Goal: Information Seeking & Learning: Learn about a topic

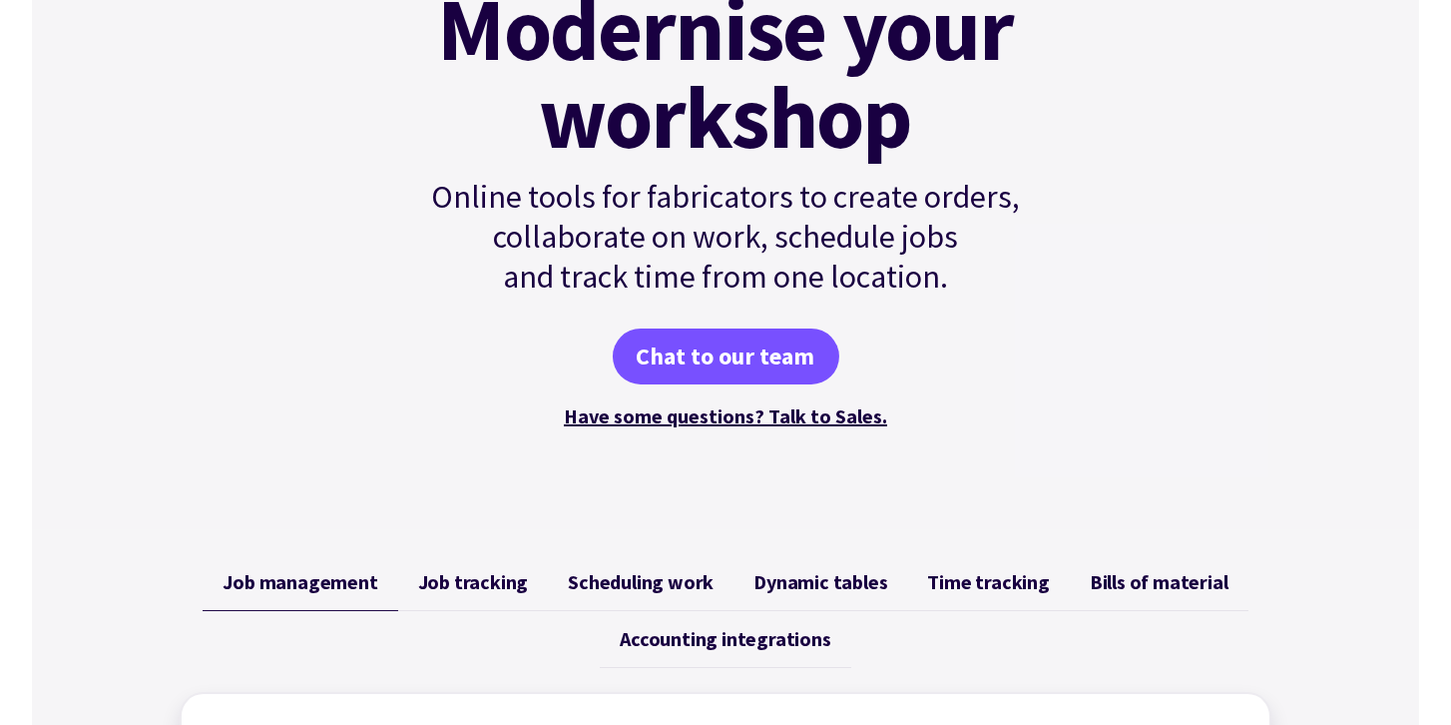
scroll to position [513, 0]
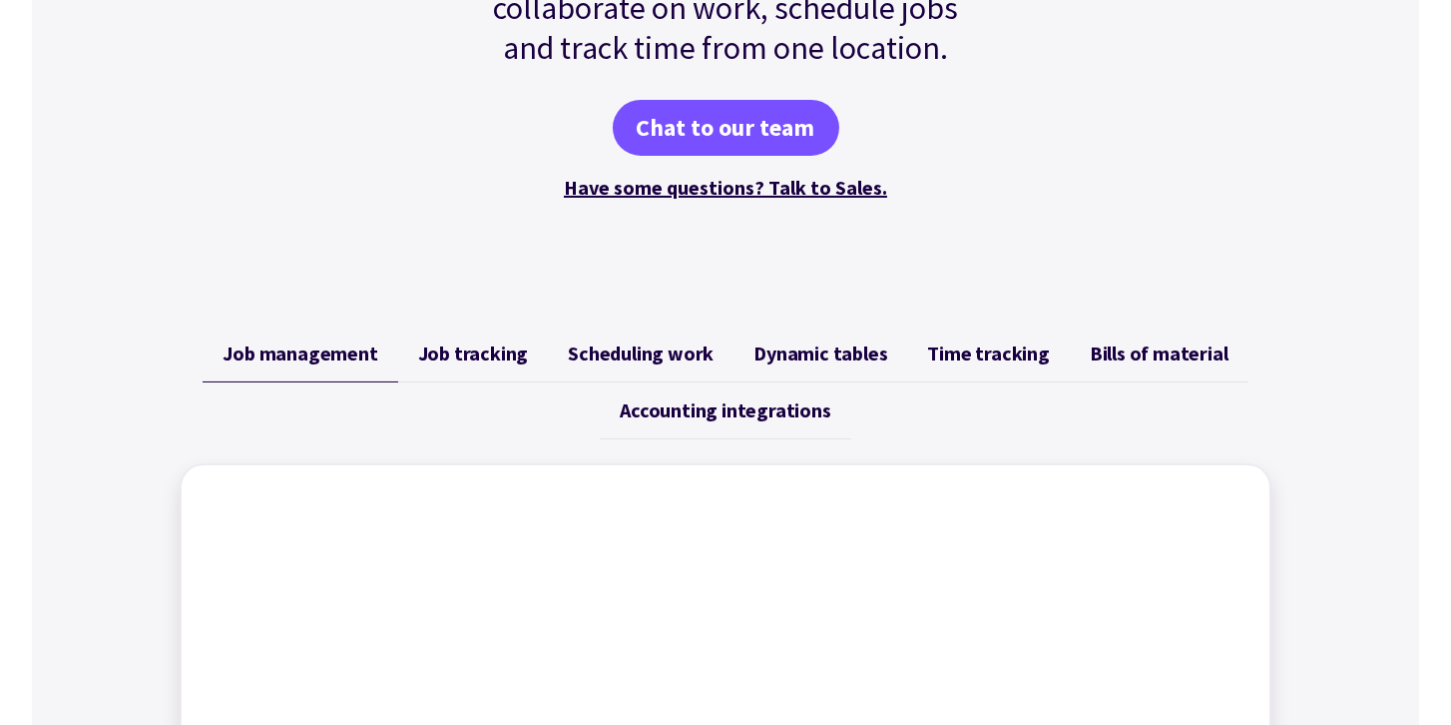
click at [1033, 354] on span "Time tracking" at bounding box center [989, 353] width 122 height 24
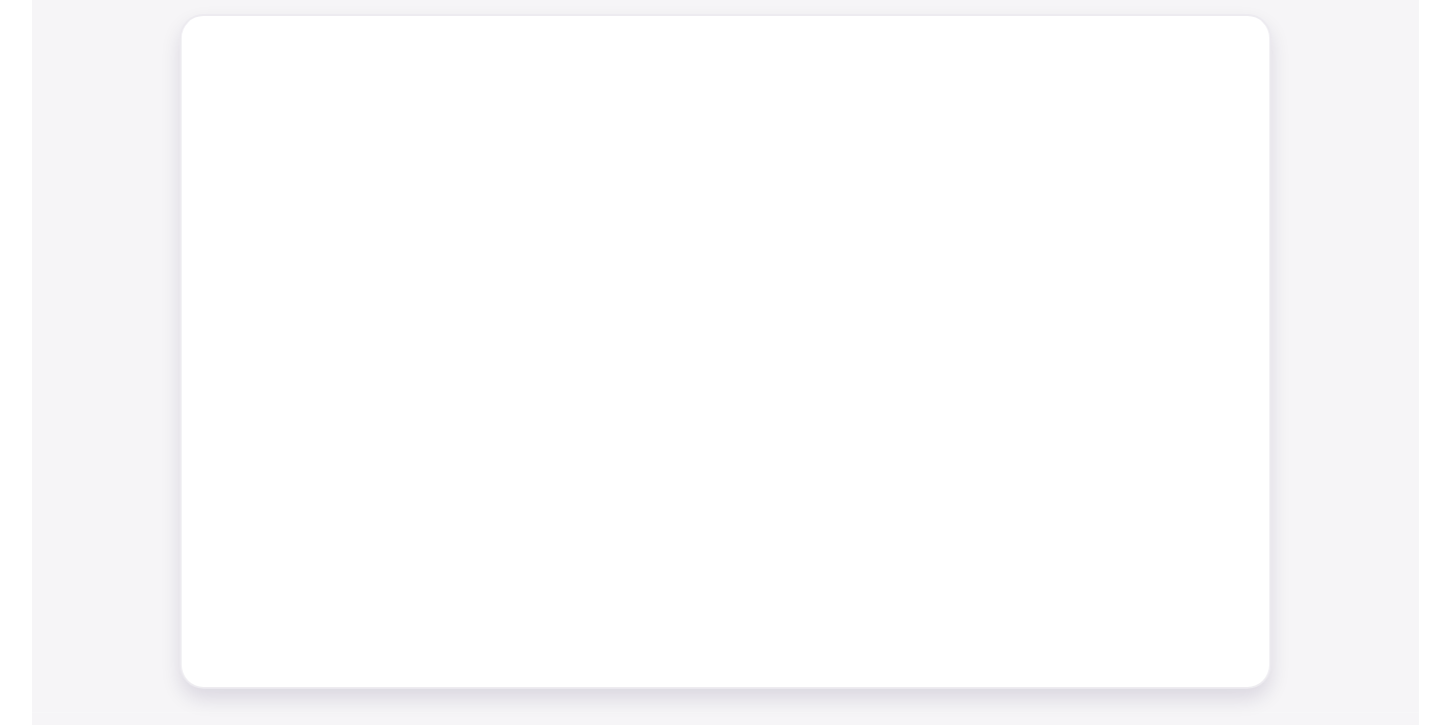
scroll to position [969, 0]
click at [1275, 337] on div "Job management Job tracking Scheduling work Dynamic tables Time tracking Bills …" at bounding box center [726, 275] width 1140 height 860
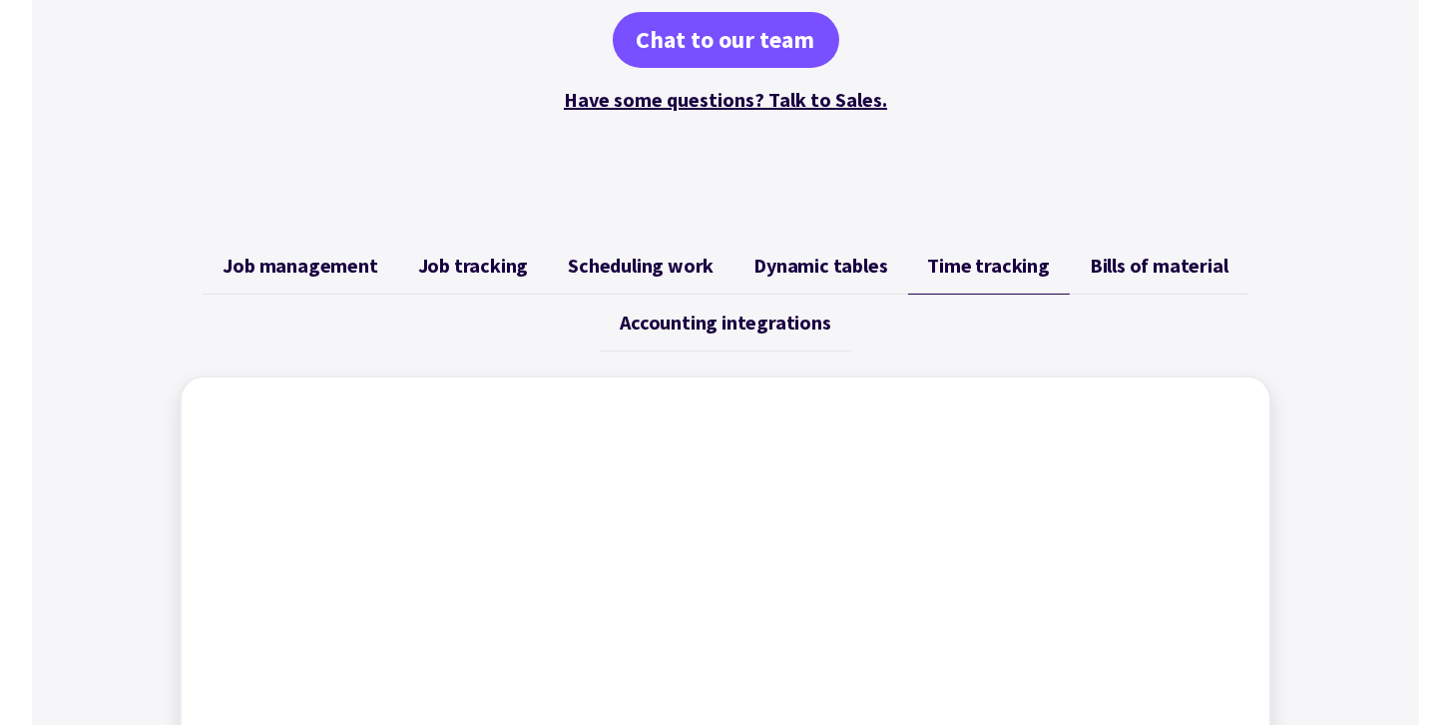
scroll to position [589, 0]
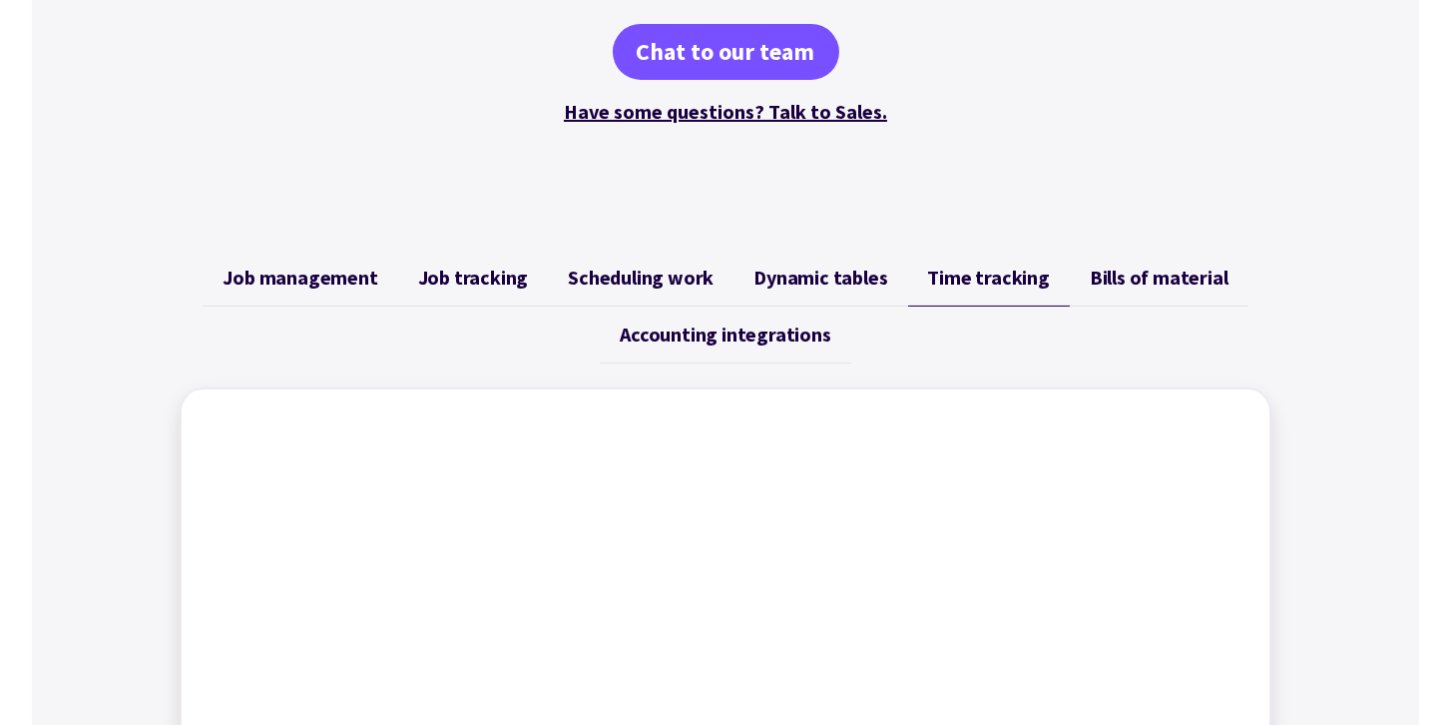
click at [818, 280] on span "Dynamic tables" at bounding box center [821, 278] width 134 height 24
click at [695, 284] on span "Scheduling work" at bounding box center [641, 278] width 146 height 24
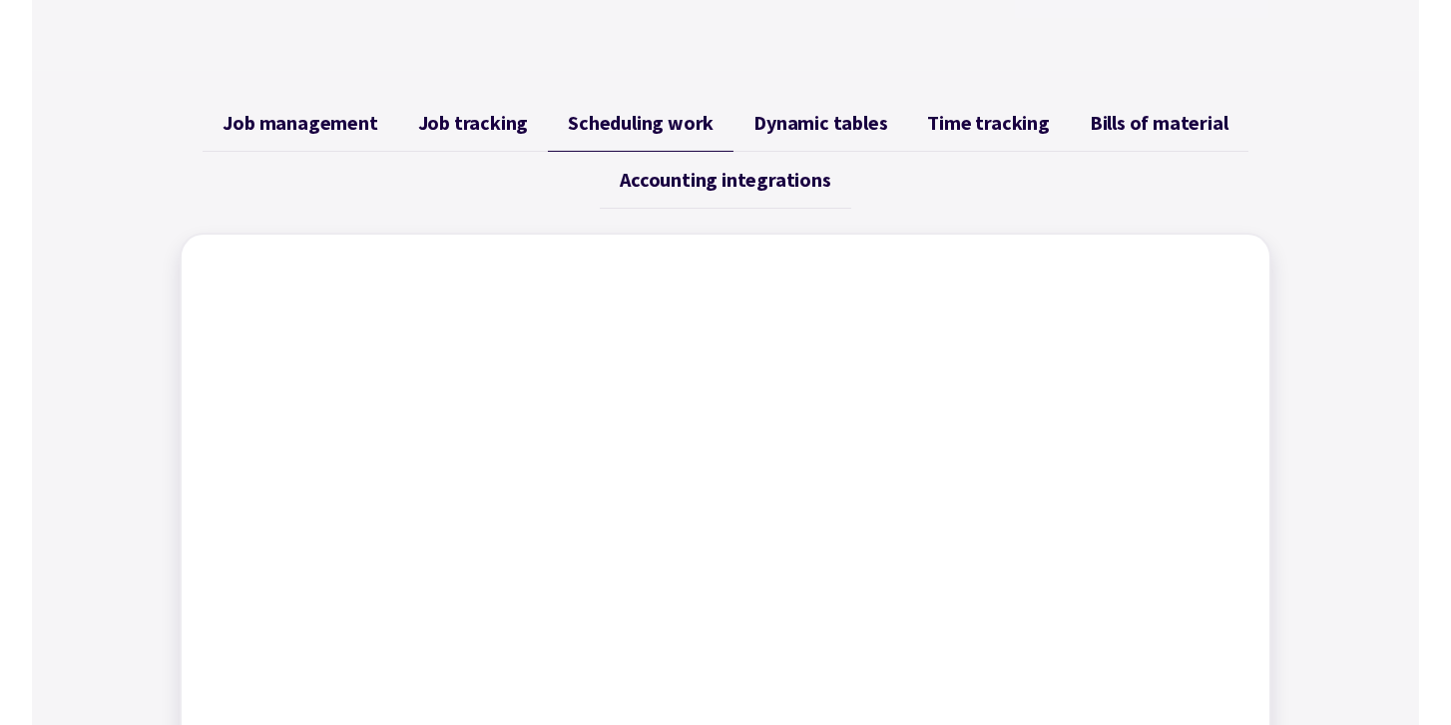
scroll to position [817, 0]
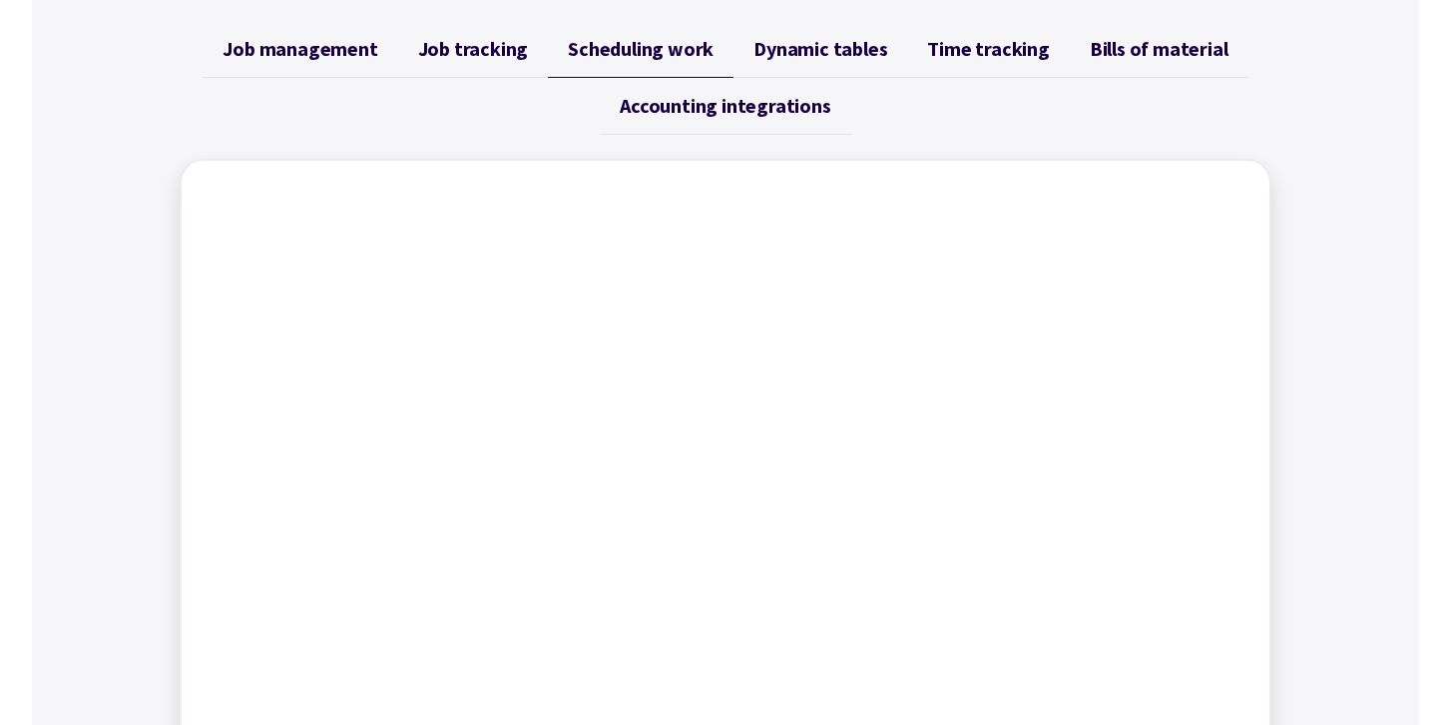
click at [377, 60] on span "Job management" at bounding box center [300, 49] width 155 height 24
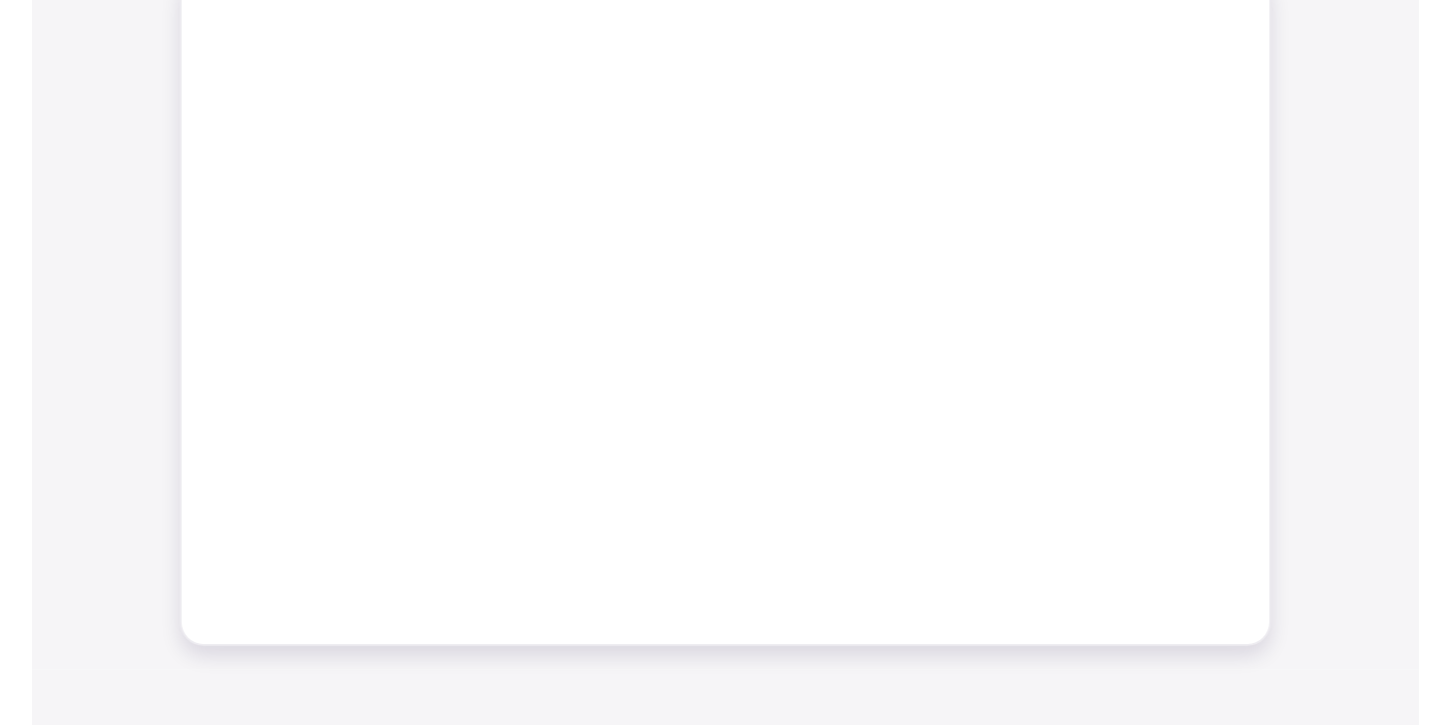
scroll to position [360, 0]
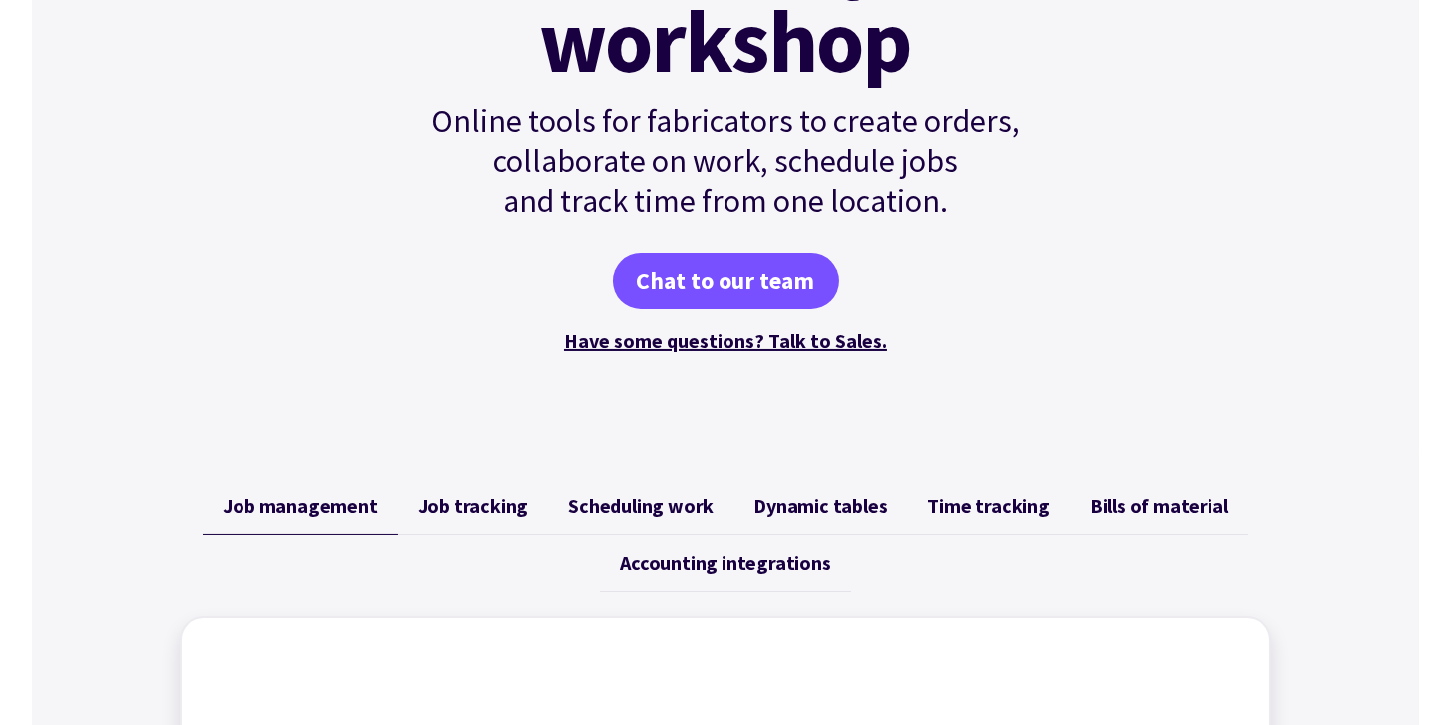
click at [342, 498] on span "Job management" at bounding box center [300, 506] width 155 height 24
click at [512, 515] on span "Job tracking" at bounding box center [473, 506] width 111 height 24
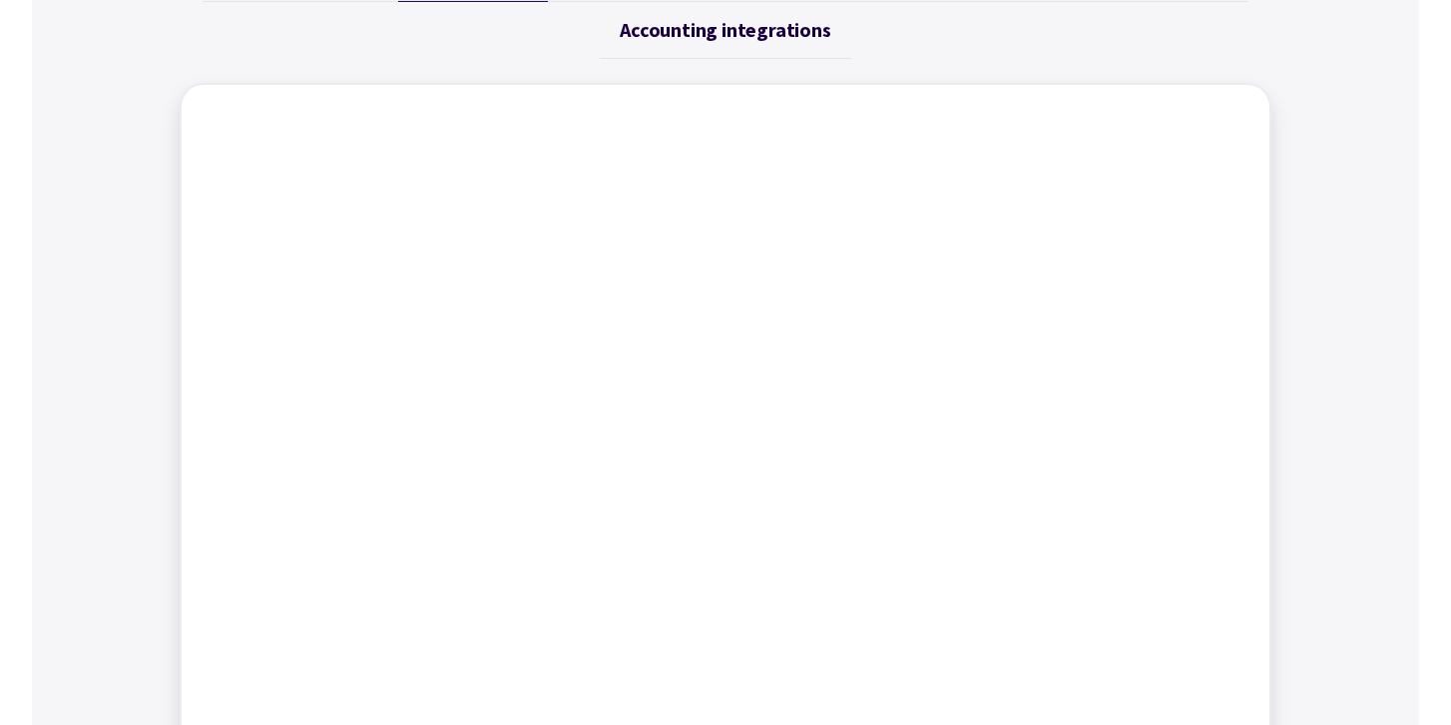
scroll to position [513, 0]
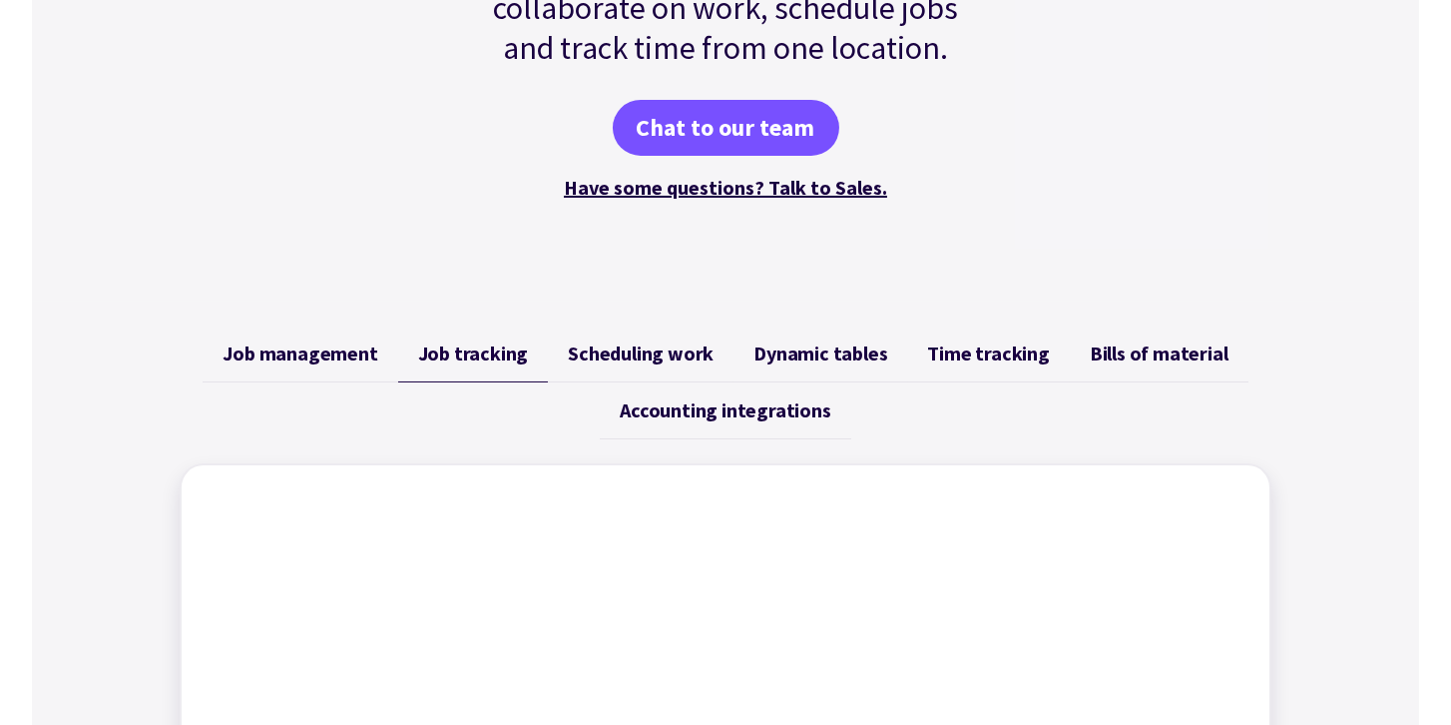
click at [626, 368] on link "Scheduling work" at bounding box center [641, 353] width 186 height 57
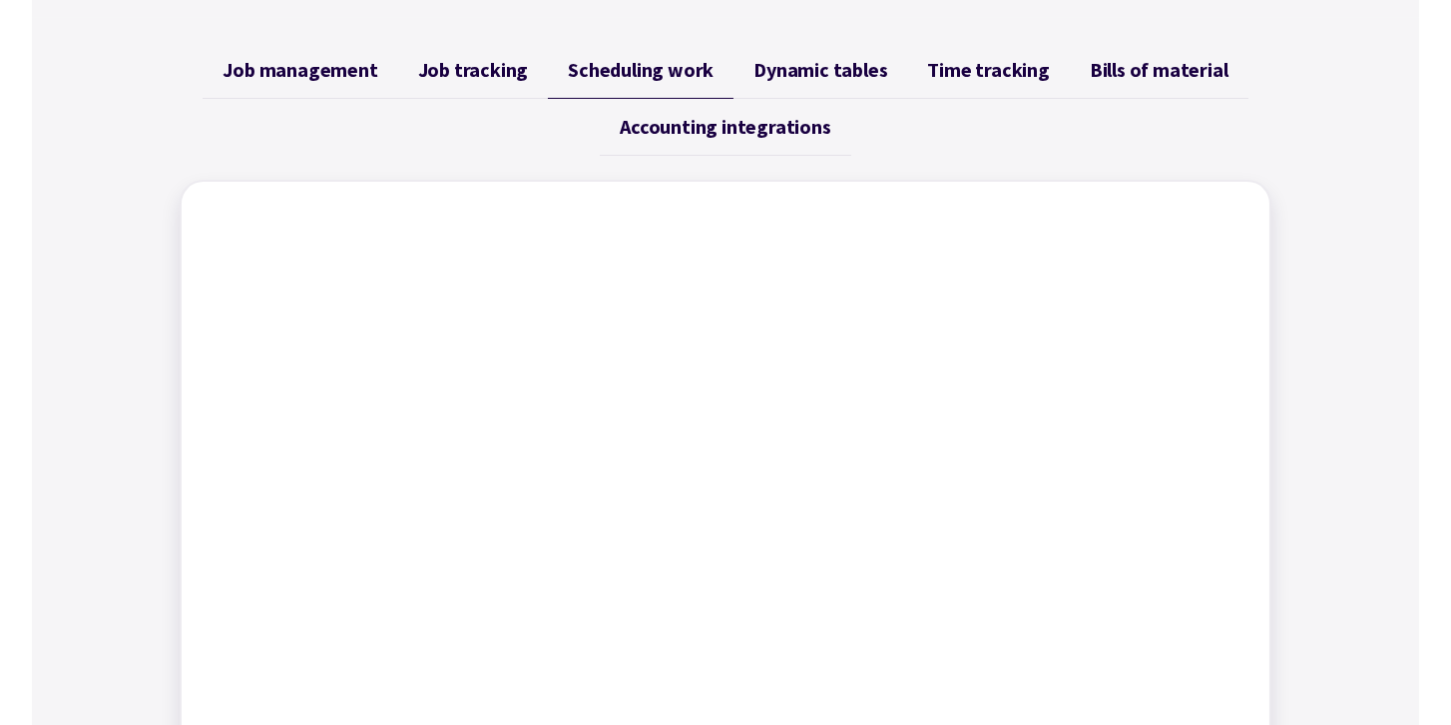
scroll to position [665, 0]
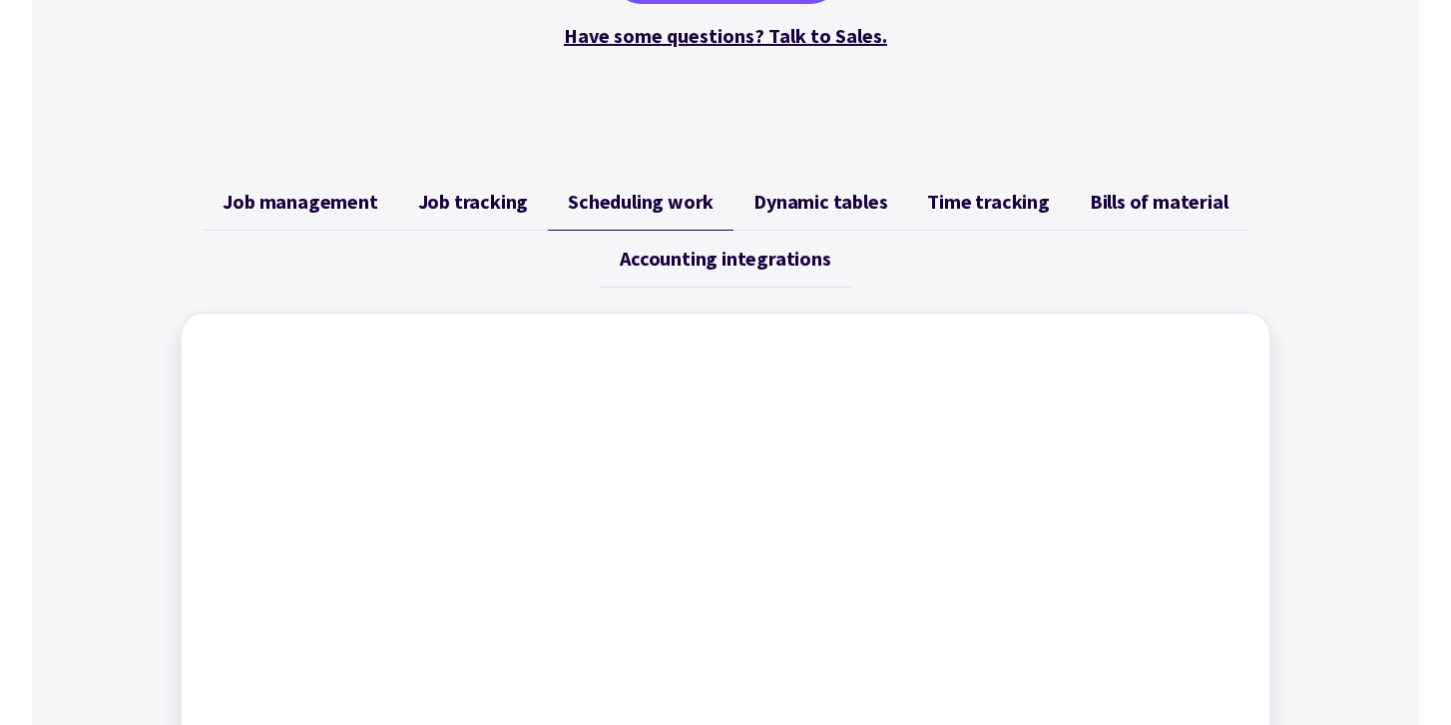
click at [774, 203] on span "Dynamic tables" at bounding box center [821, 202] width 134 height 24
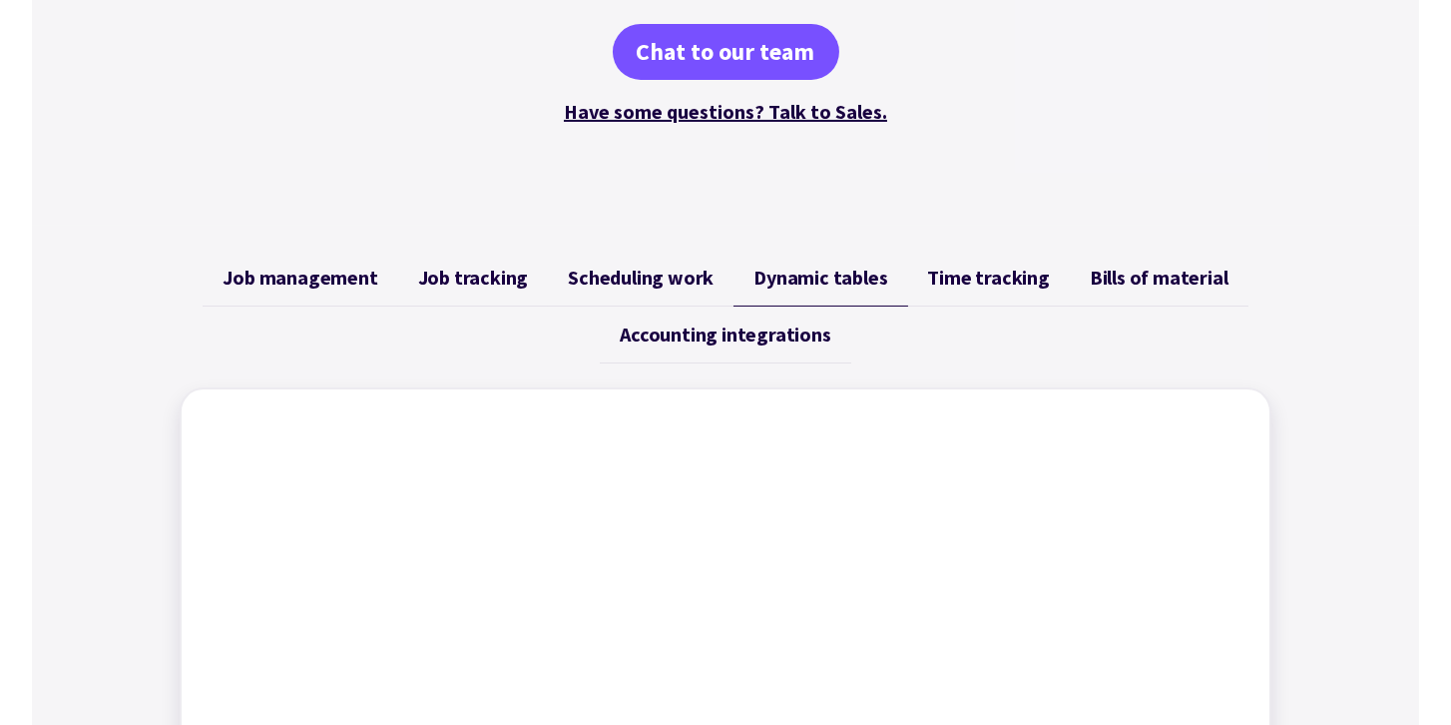
click at [946, 271] on span "Time tracking" at bounding box center [989, 278] width 122 height 24
click at [1107, 276] on span "Bills of material" at bounding box center [1159, 278] width 139 height 24
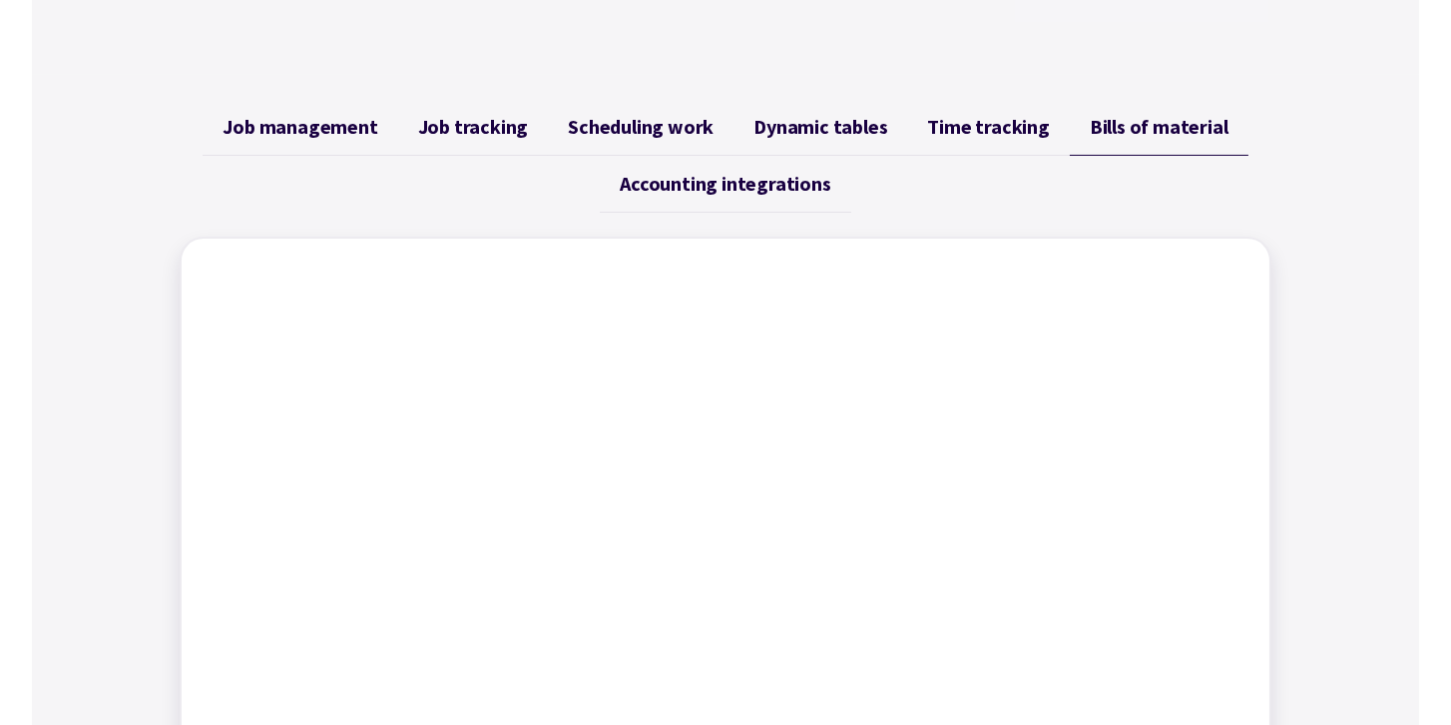
scroll to position [741, 0]
click at [666, 163] on link "Accounting integrations" at bounding box center [725, 183] width 251 height 57
